Goal: Use online tool/utility: Utilize a website feature to perform a specific function

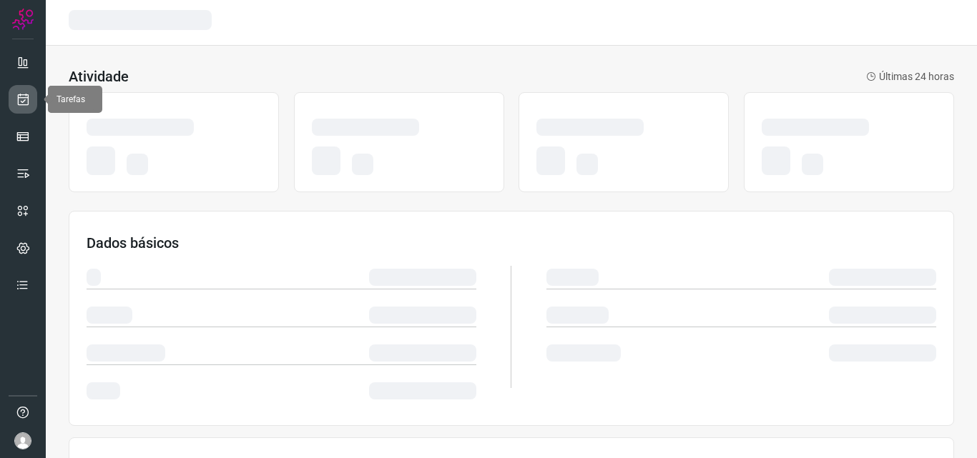
click at [14, 97] on link at bounding box center [23, 99] width 29 height 29
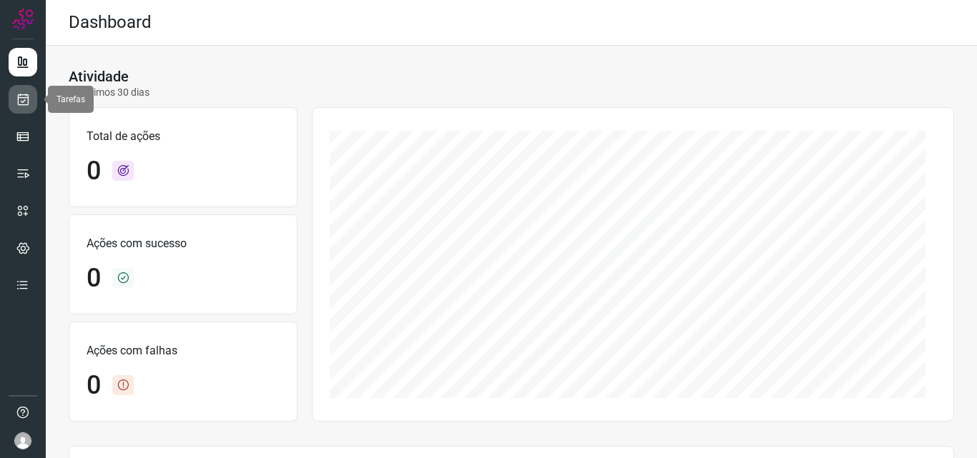
click at [34, 99] on link at bounding box center [23, 99] width 29 height 29
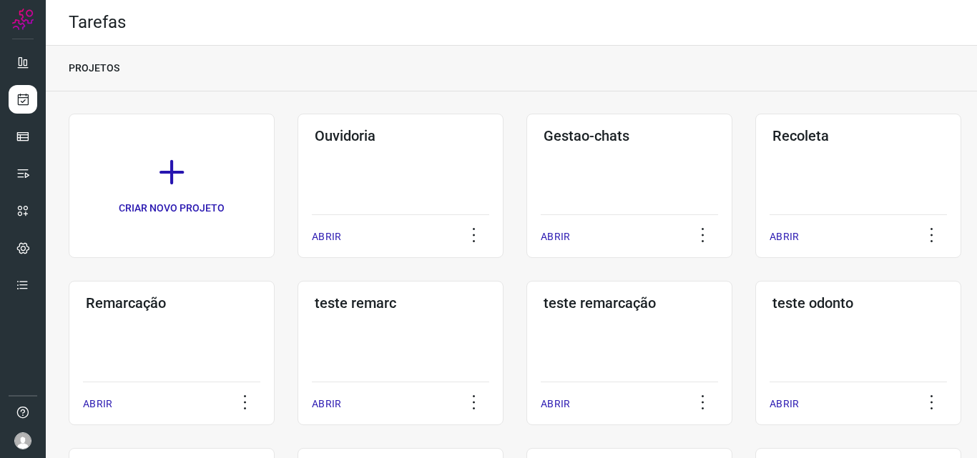
click at [198, 328] on div "Remarcação ABRIR" at bounding box center [172, 353] width 206 height 144
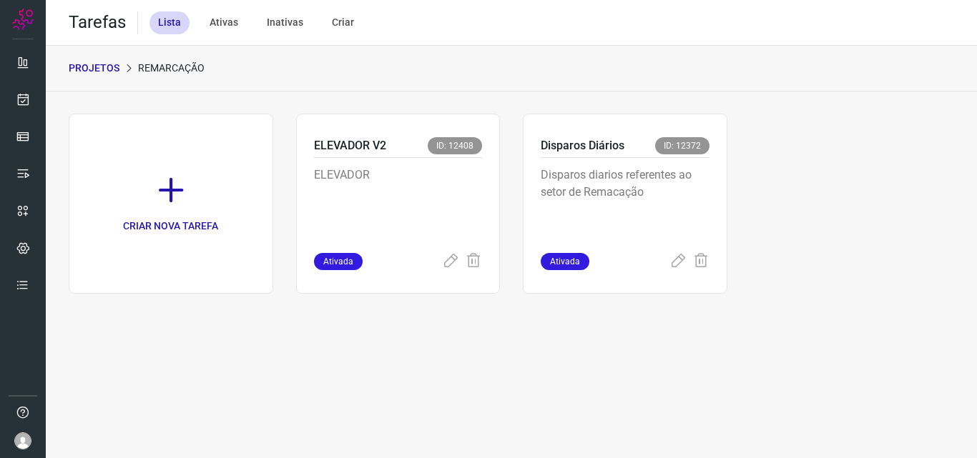
click at [649, 212] on p "Disparos diarios referentes ao setor de Remacação" at bounding box center [625, 203] width 169 height 72
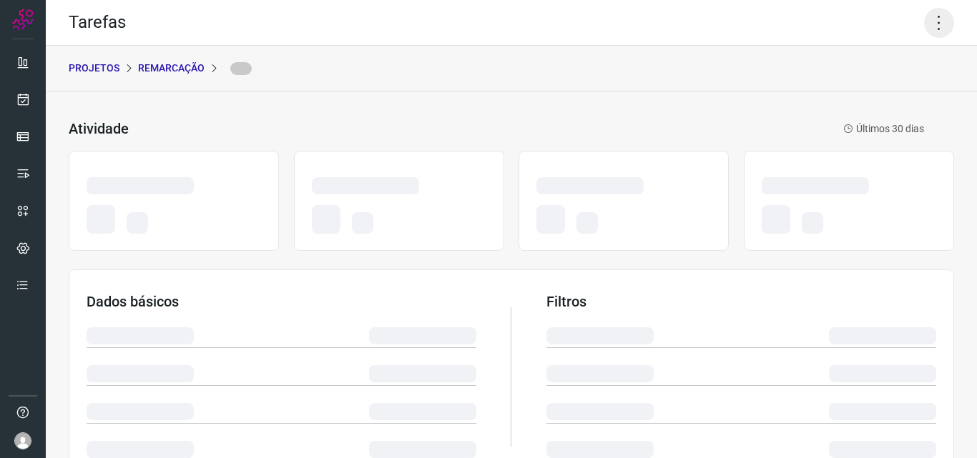
click at [924, 9] on icon at bounding box center [939, 23] width 30 height 30
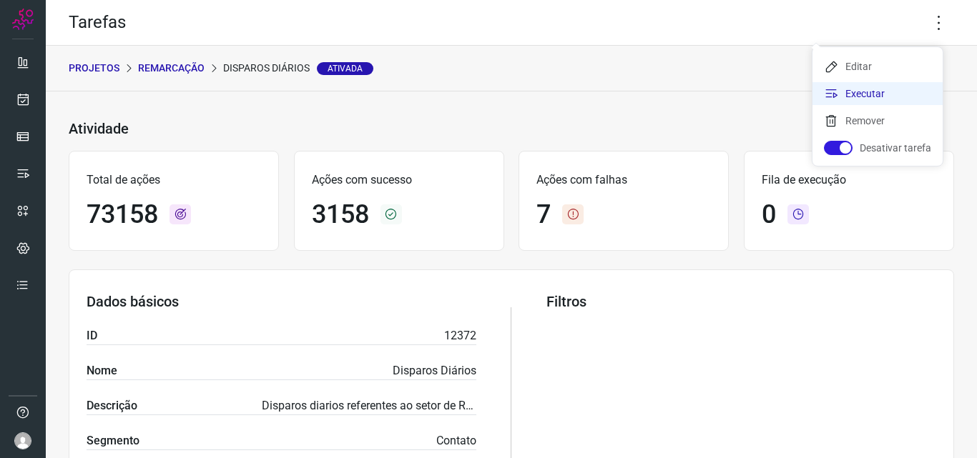
click at [876, 87] on li "Executar" at bounding box center [877, 93] width 130 height 23
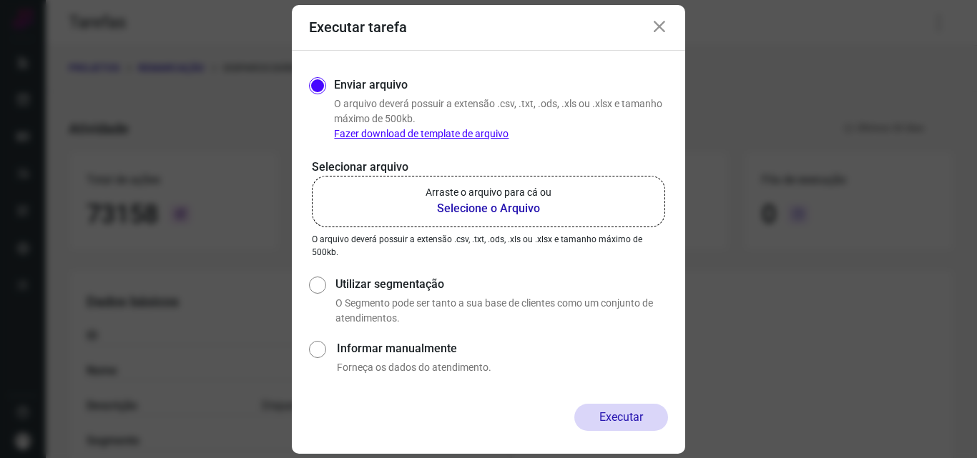
click at [525, 192] on p "Arraste o arquivo para cá ou" at bounding box center [488, 192] width 126 height 15
click at [0, 0] on input "Arraste o arquivo para cá ou Selecione o Arquivo" at bounding box center [0, 0] width 0 height 0
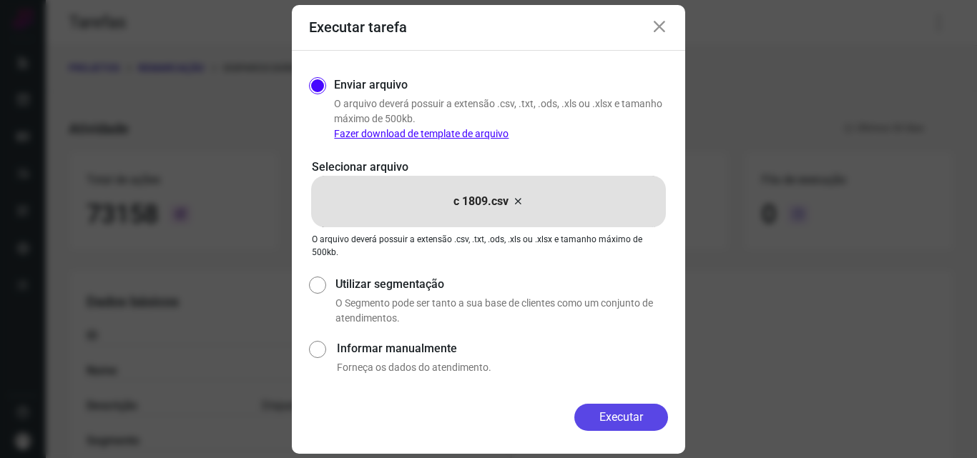
click at [631, 414] on button "Executar" at bounding box center [621, 417] width 94 height 27
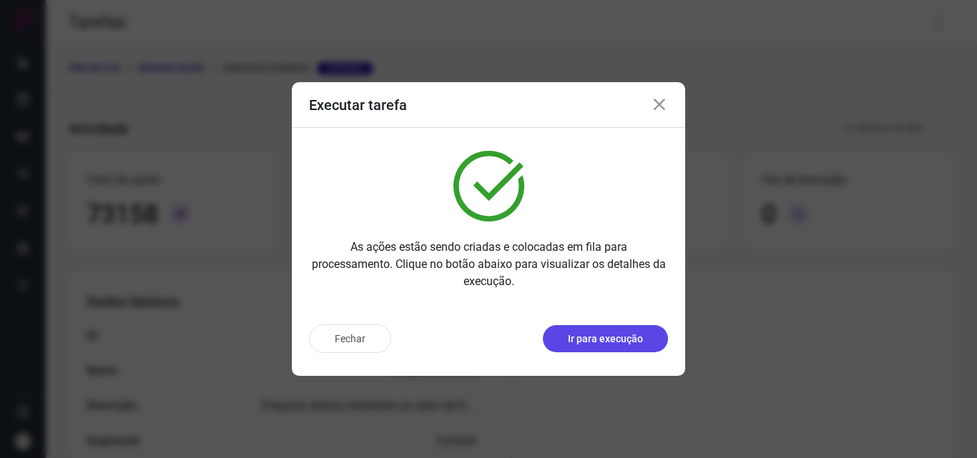
click at [615, 348] on button "Ir para execução" at bounding box center [605, 338] width 125 height 27
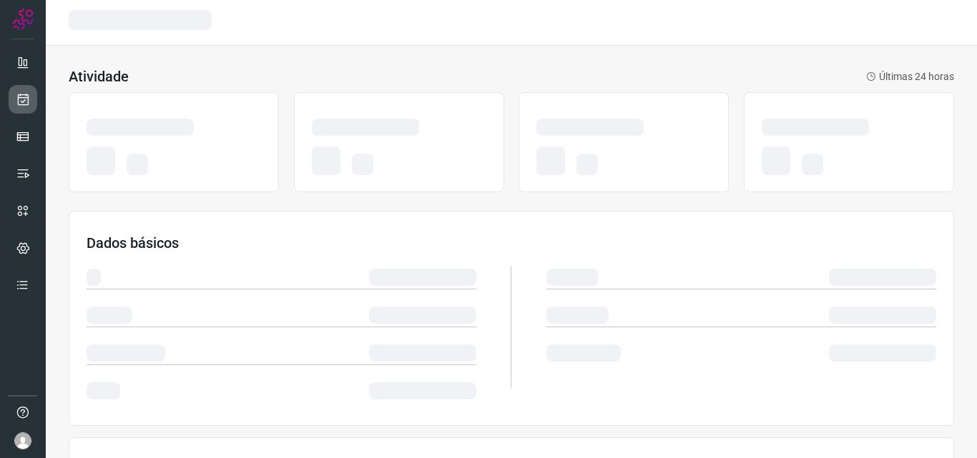
click at [29, 104] on icon at bounding box center [23, 99] width 15 height 14
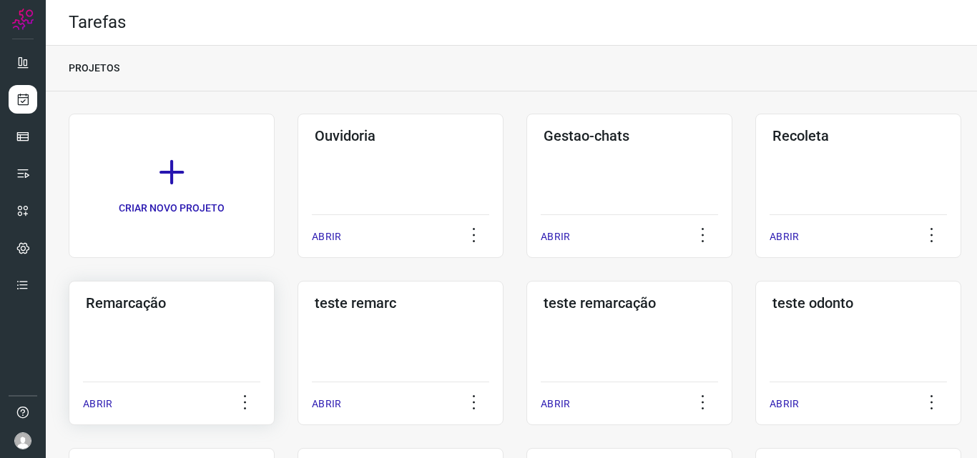
click at [206, 296] on h3 "Remarcação" at bounding box center [172, 303] width 172 height 17
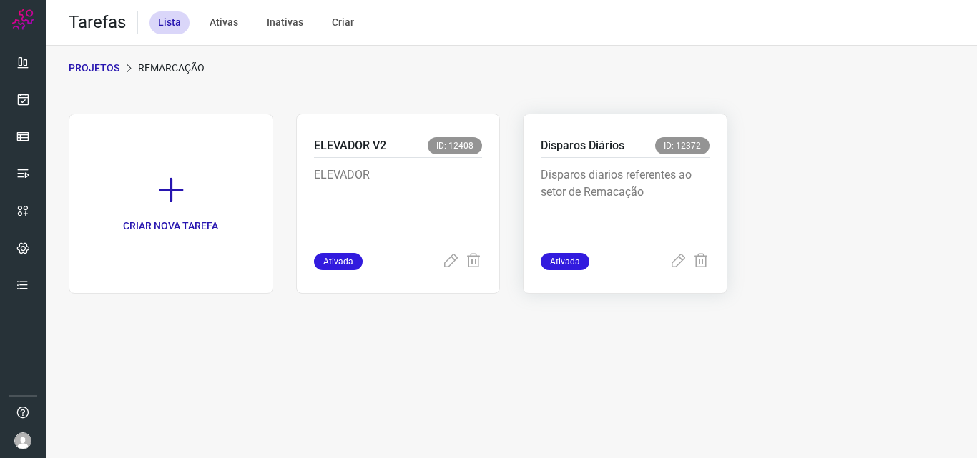
click at [623, 194] on p "Disparos diarios referentes ao setor de Remacação" at bounding box center [625, 203] width 169 height 72
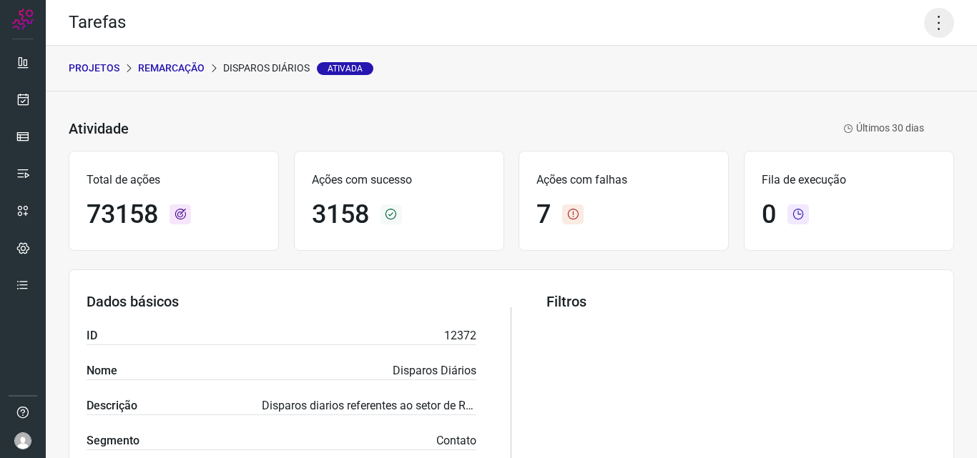
click at [924, 28] on icon at bounding box center [939, 23] width 30 height 30
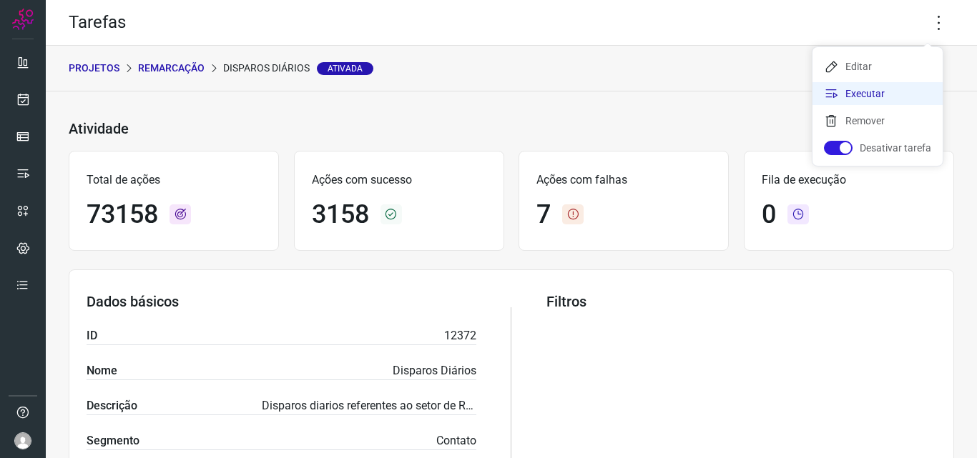
click at [887, 86] on li "Executar" at bounding box center [877, 93] width 130 height 23
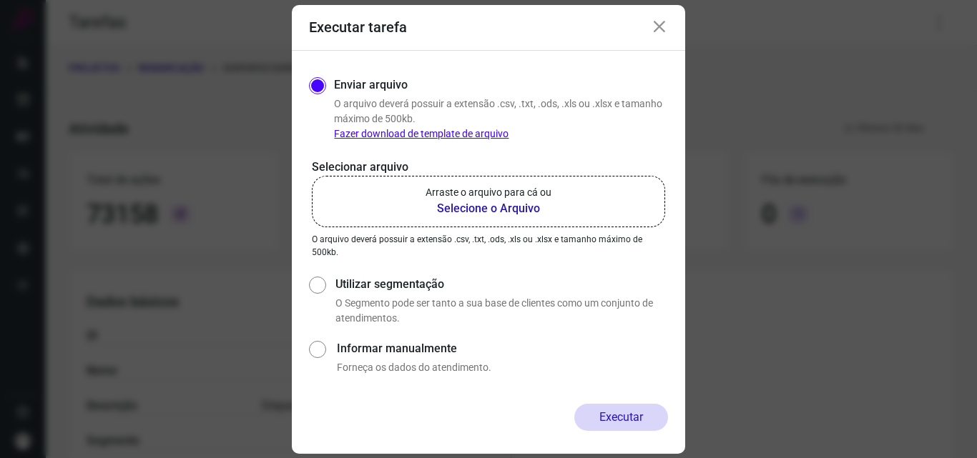
click at [458, 178] on label "Arraste o arquivo para cá ou Selecione o Arquivo" at bounding box center [488, 201] width 353 height 51
click at [0, 0] on input "Arraste o arquivo para cá ou Selecione o Arquivo" at bounding box center [0, 0] width 0 height 0
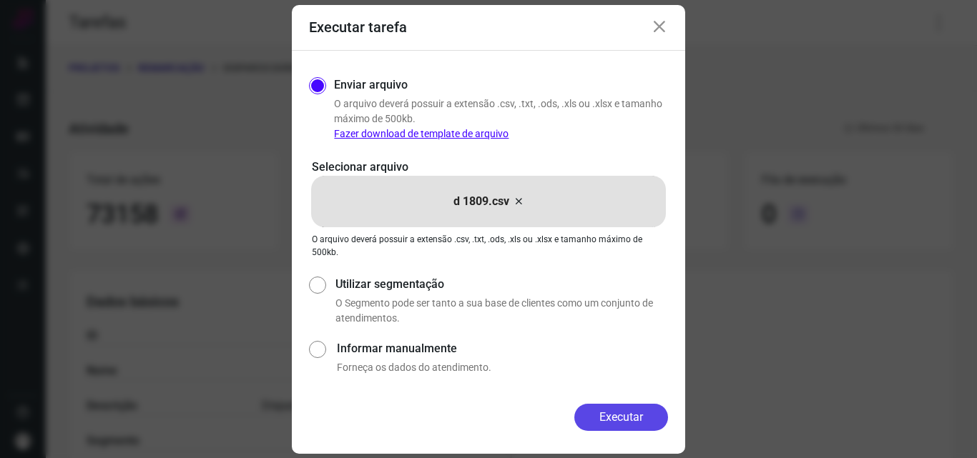
click at [614, 406] on button "Executar" at bounding box center [621, 417] width 94 height 27
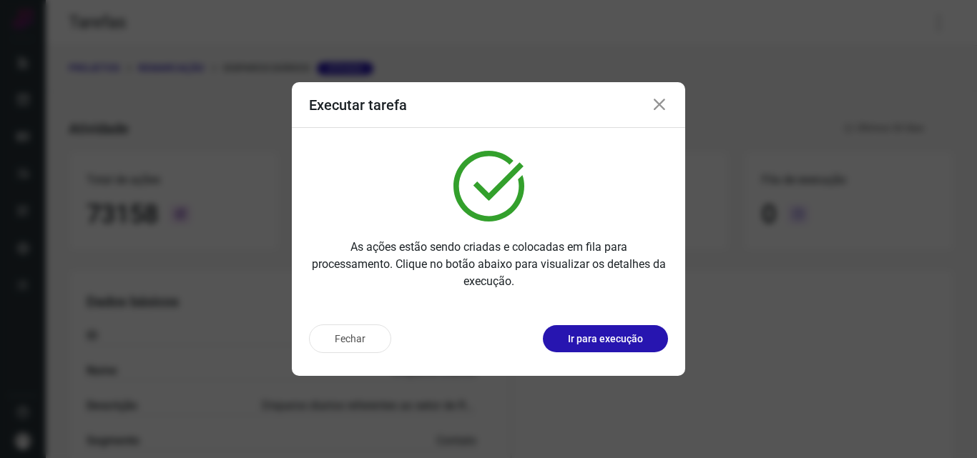
click at [618, 336] on p "Ir para execução" at bounding box center [605, 339] width 75 height 15
